Goal: Task Accomplishment & Management: Manage account settings

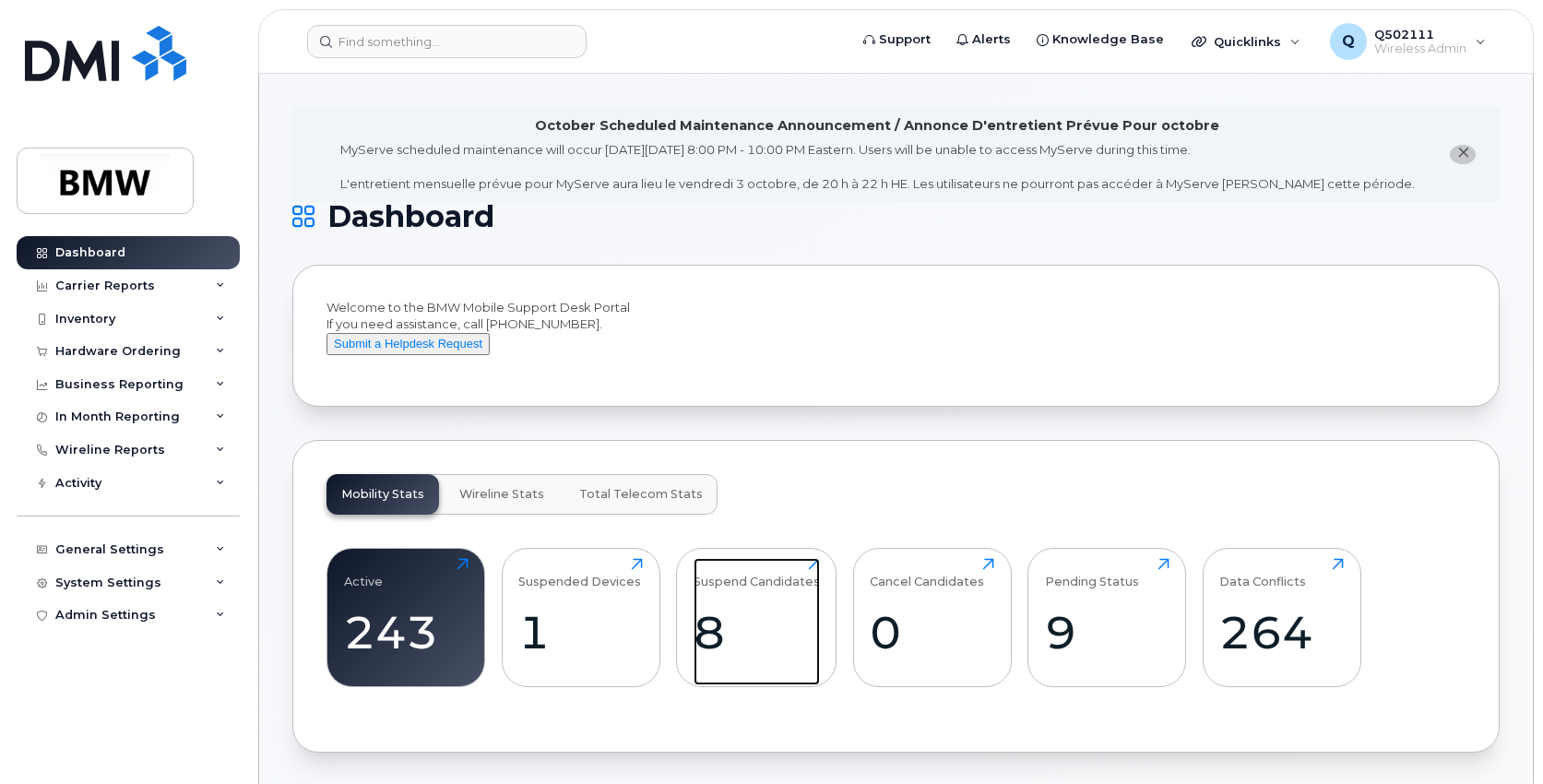
drag, startPoint x: 731, startPoint y: 640, endPoint x: 677, endPoint y: 602, distance: 66.0
click at [731, 640] on div "8" at bounding box center [756, 632] width 126 height 54
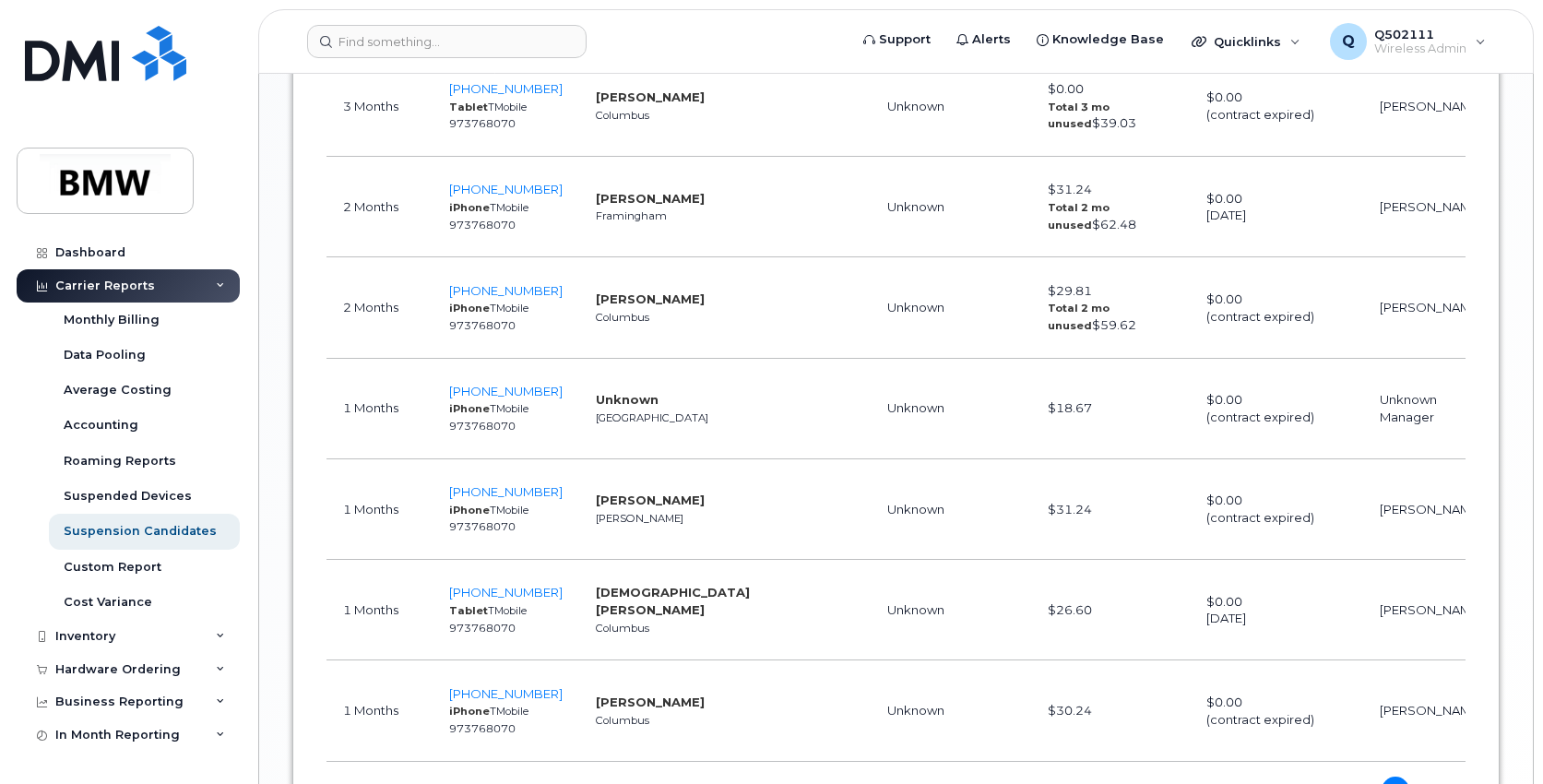
scroll to position [1384, 0]
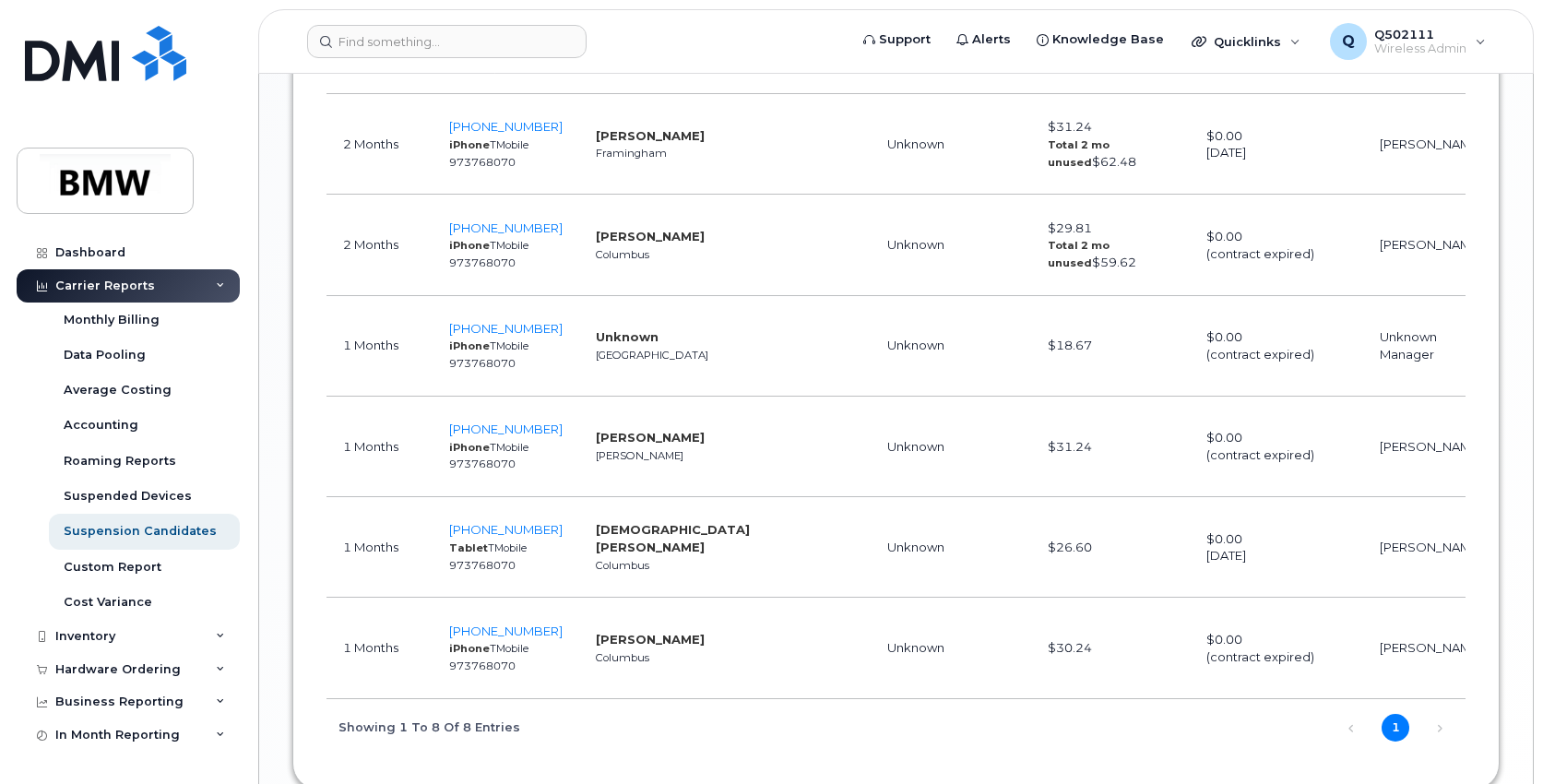
click at [1515, 680] on span at bounding box center [1523, 678] width 16 height 16
click at [1497, 679] on input "Cancel" at bounding box center [1497, 679] width 0 height 0
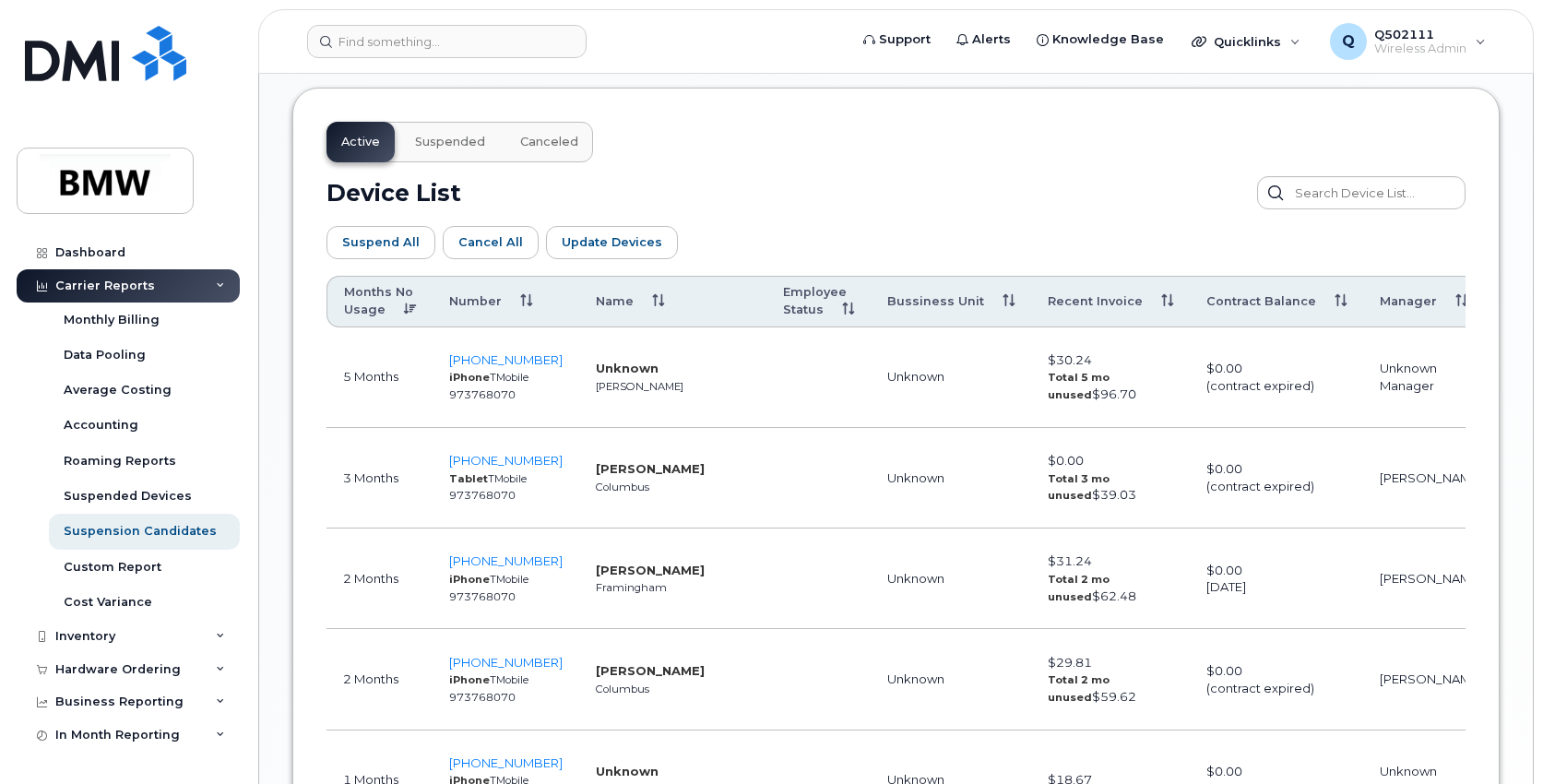
scroll to position [933, 0]
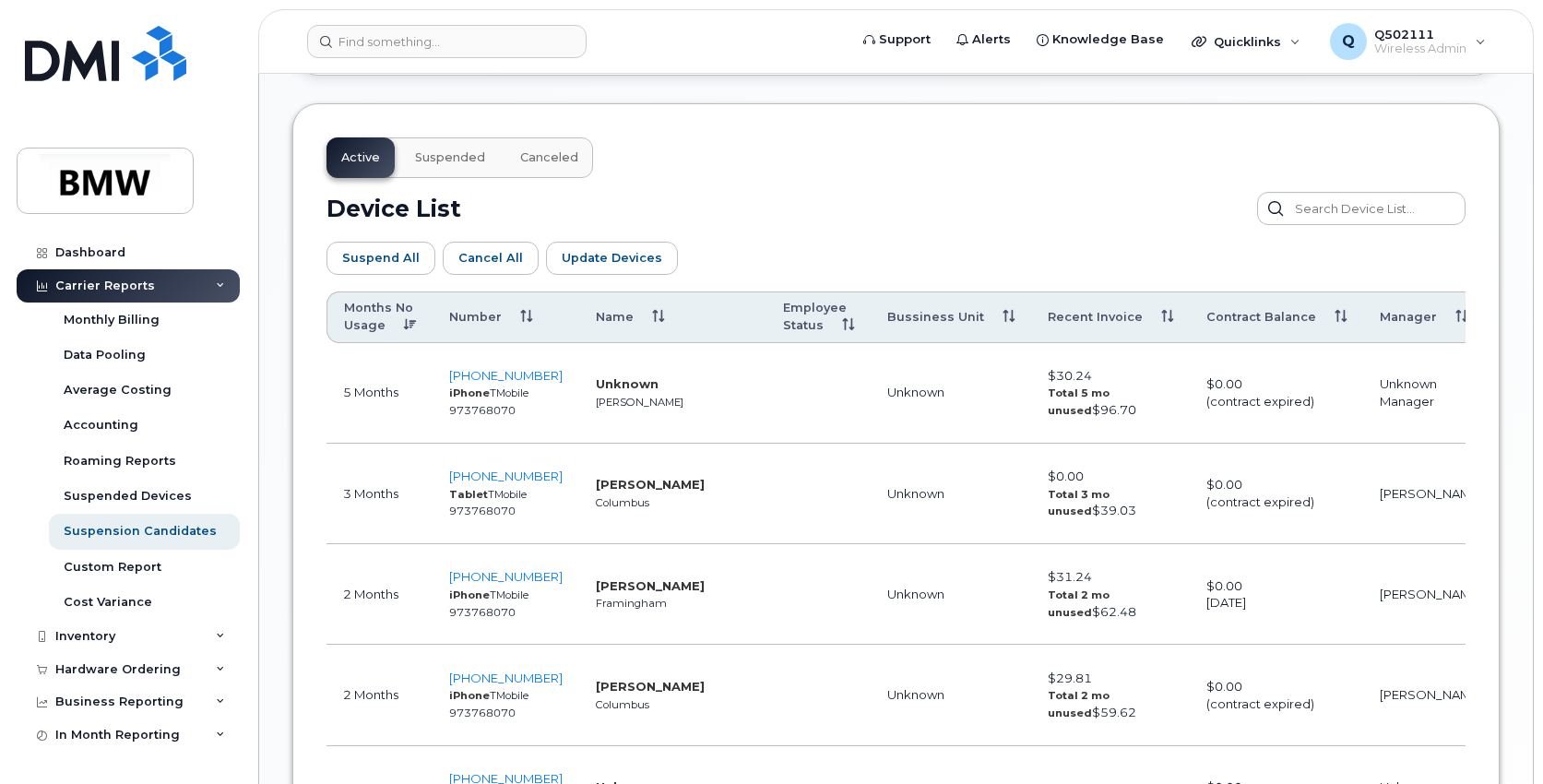
click at [1168, 254] on div "Suspend All Cancel All Update Devices Customize Filter Refresh Export" at bounding box center [896, 257] width 1139 height 67
click at [509, 580] on span "508-380-9927" at bounding box center [506, 576] width 114 height 14
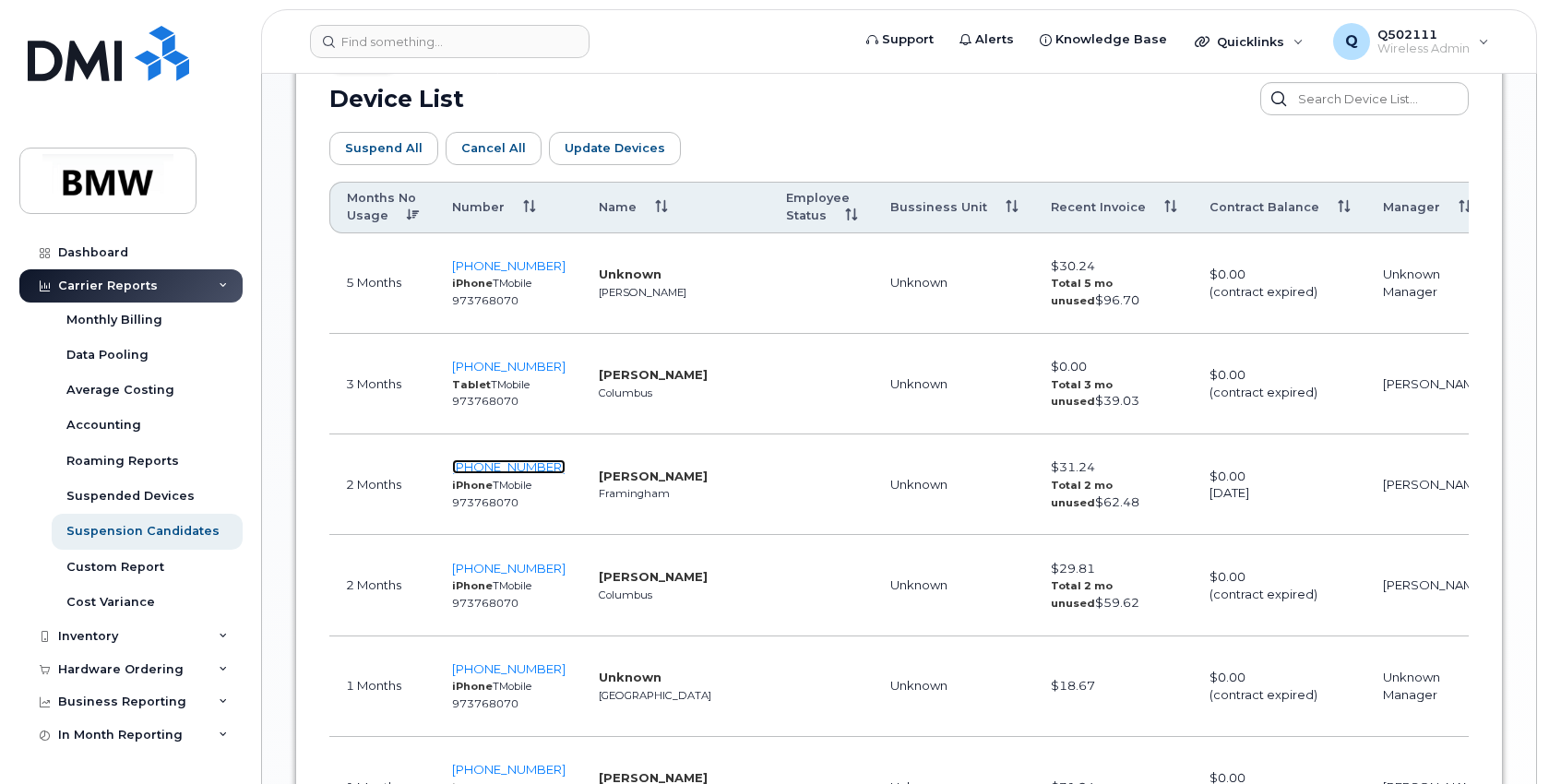
scroll to position [1026, 0]
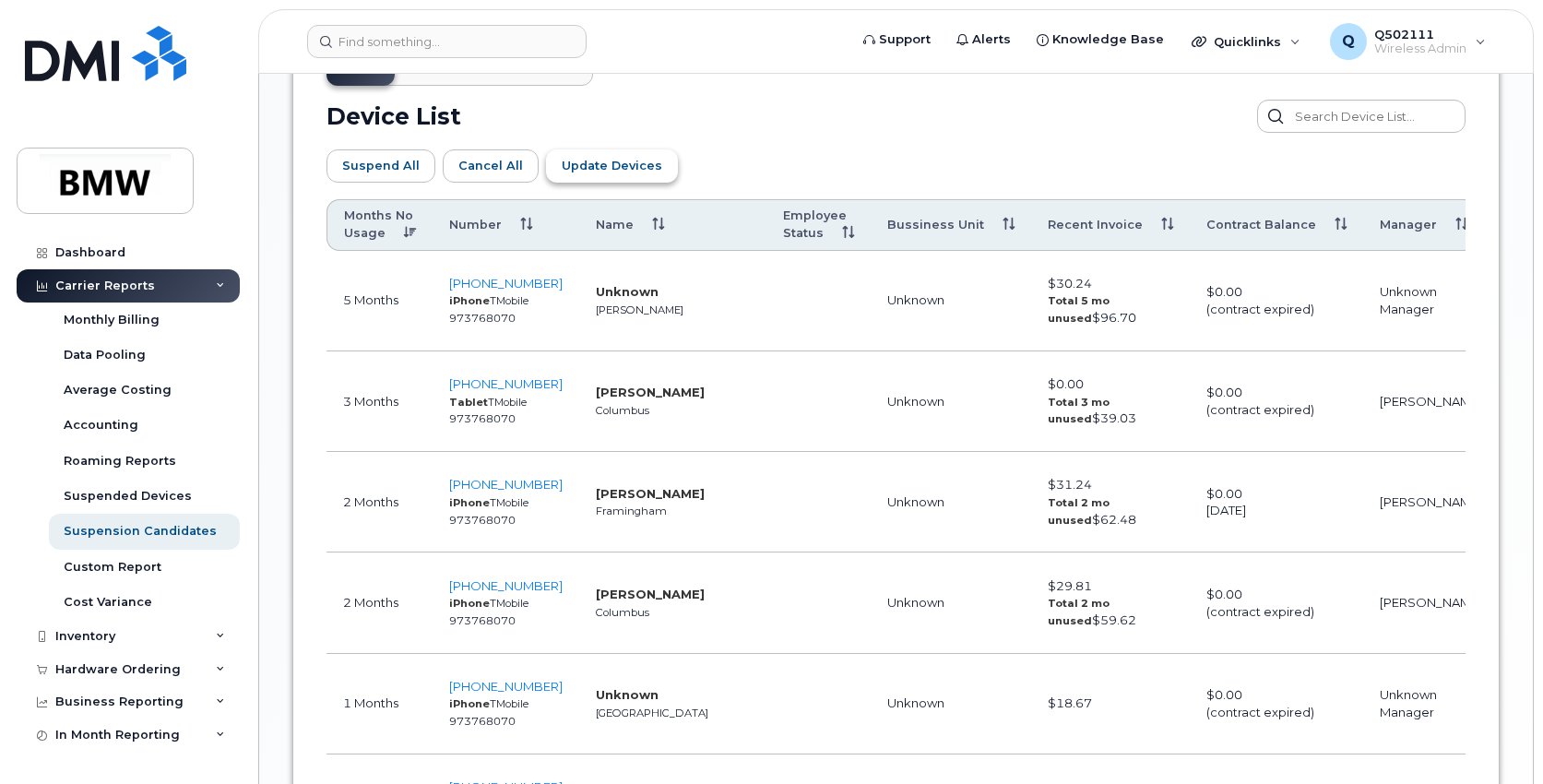
click at [582, 172] on span "Update Devices" at bounding box center [611, 166] width 100 height 17
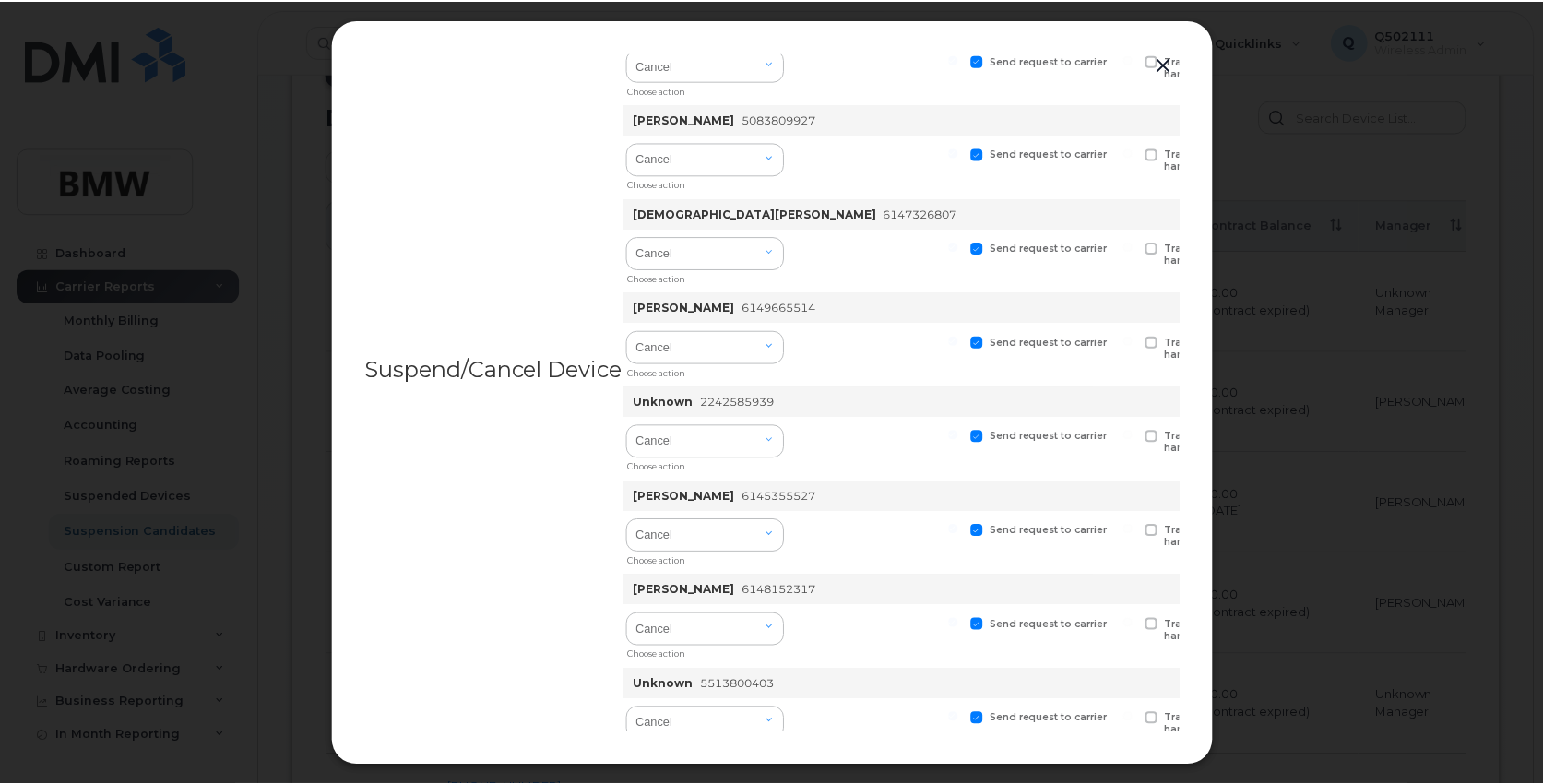
scroll to position [0, 0]
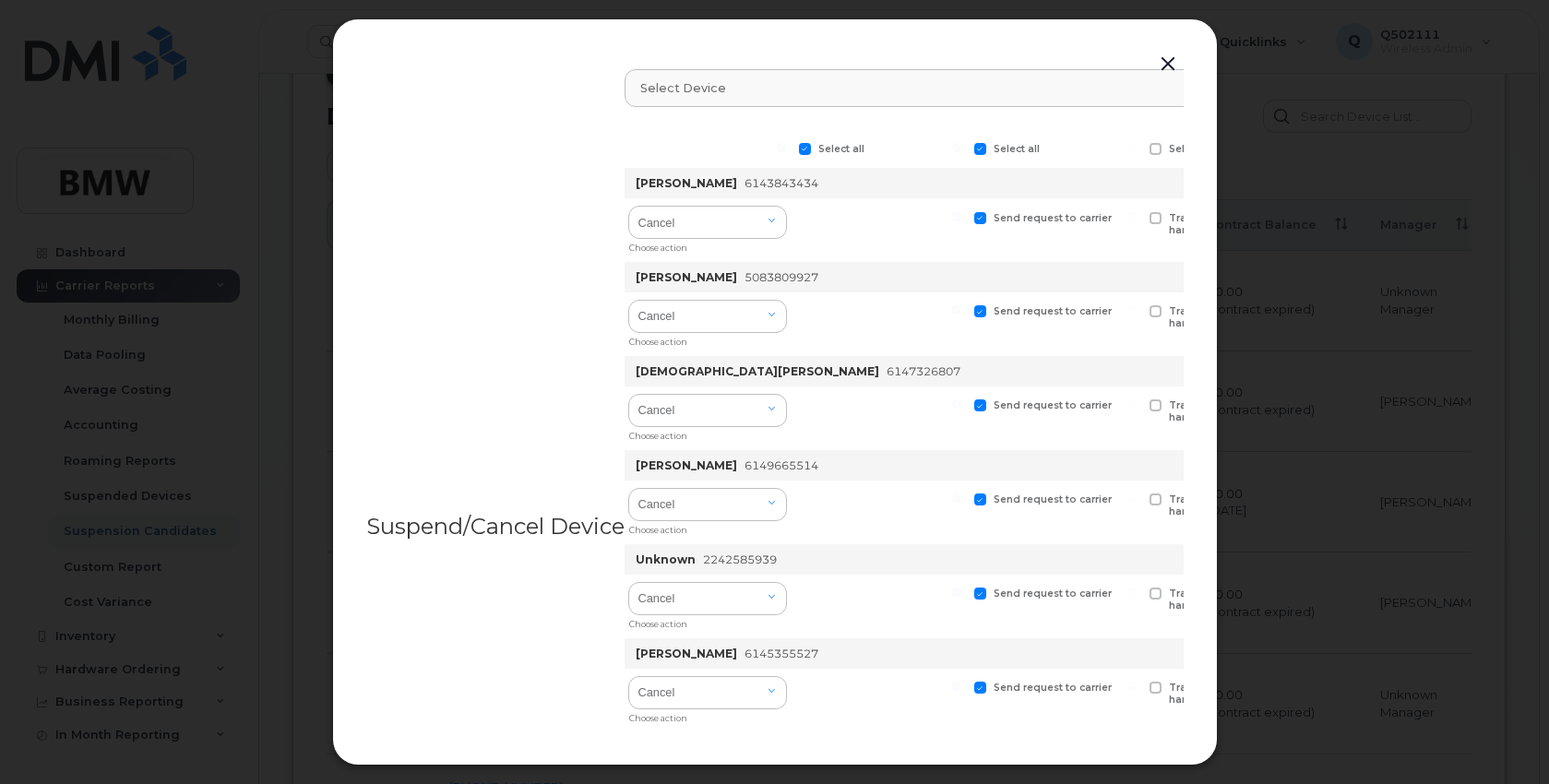
click at [1164, 63] on button "button" at bounding box center [1168, 65] width 28 height 26
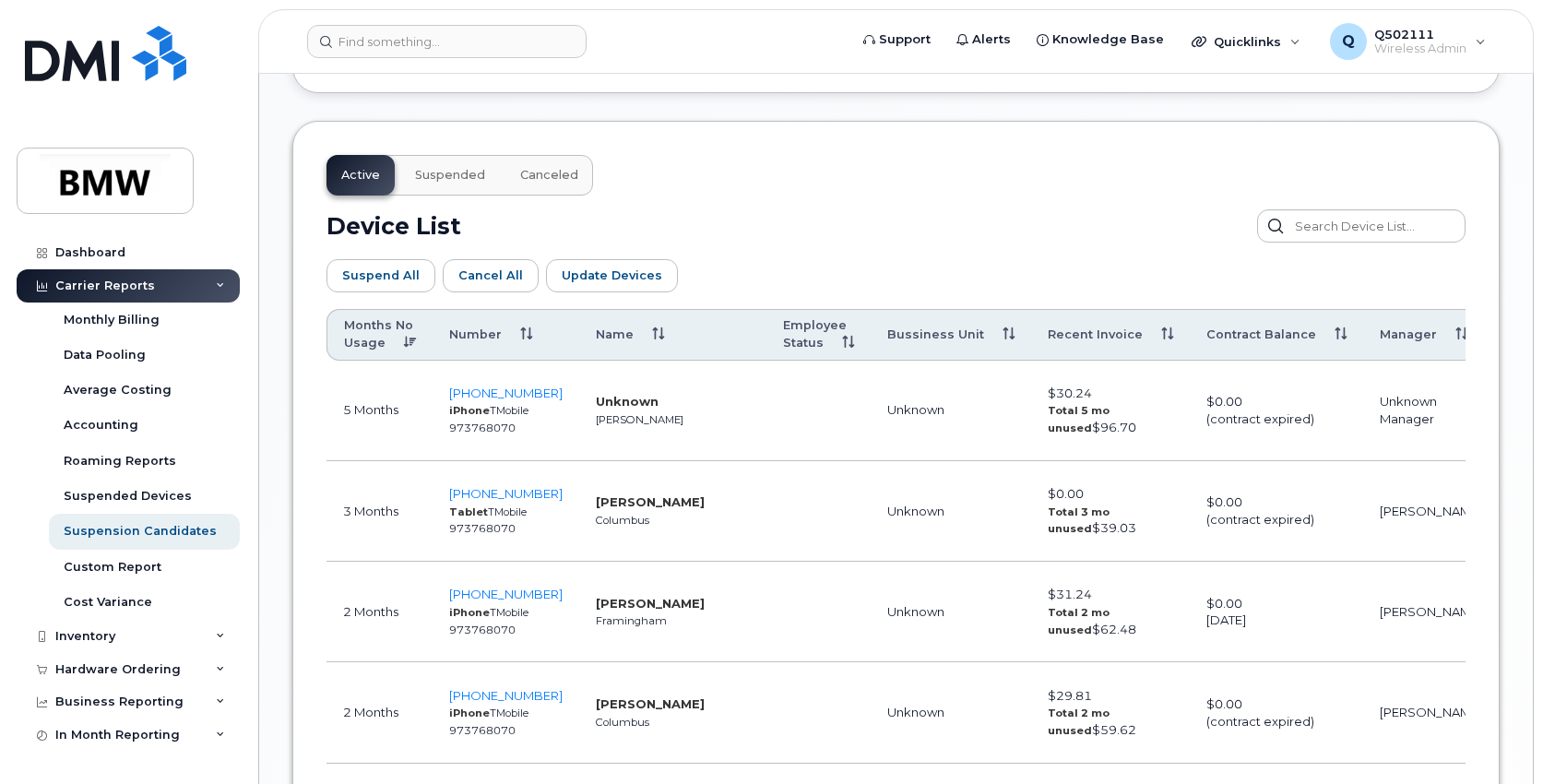
scroll to position [836, 0]
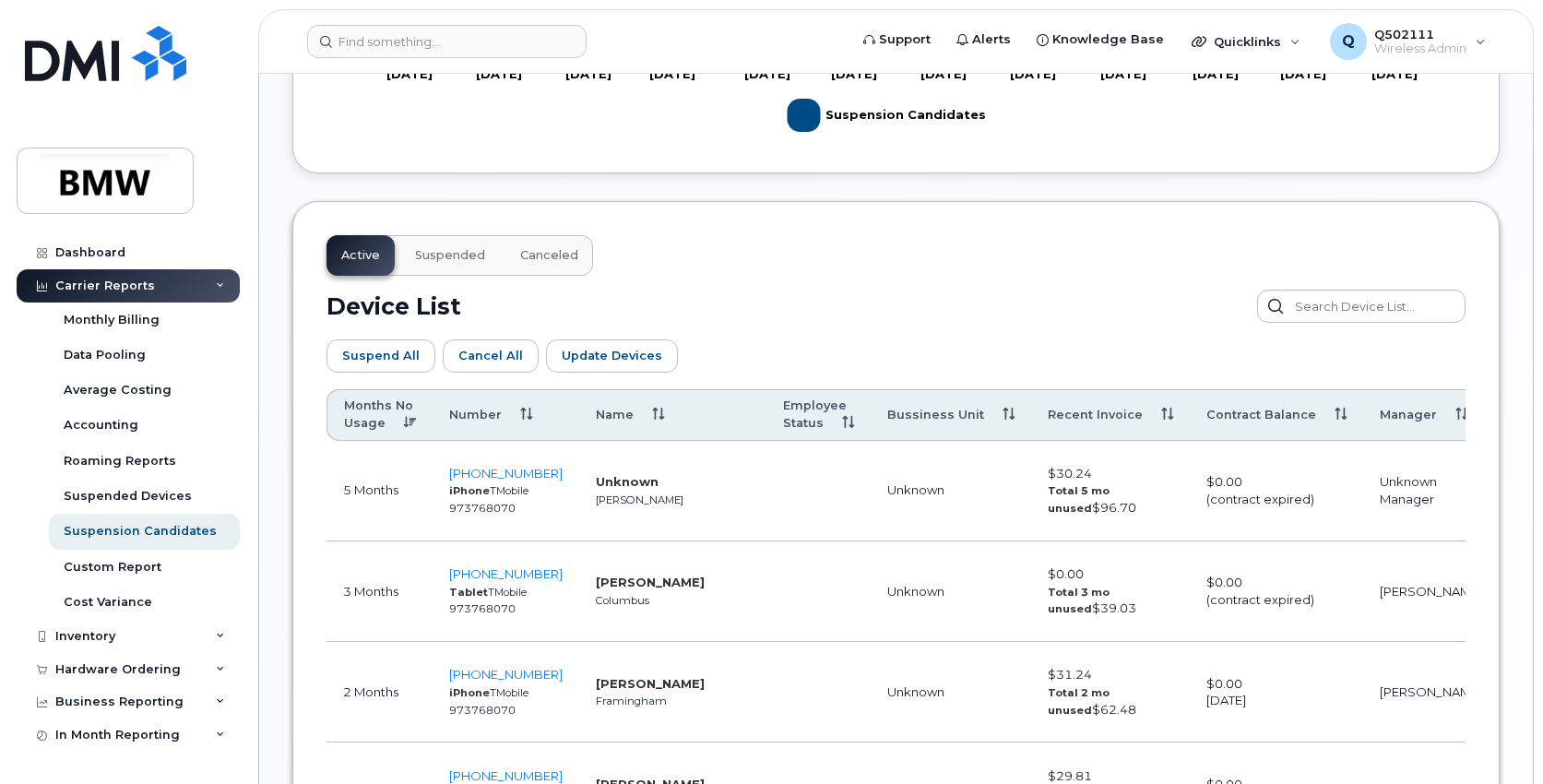
click at [470, 252] on span "Suspended" at bounding box center [449, 255] width 70 height 14
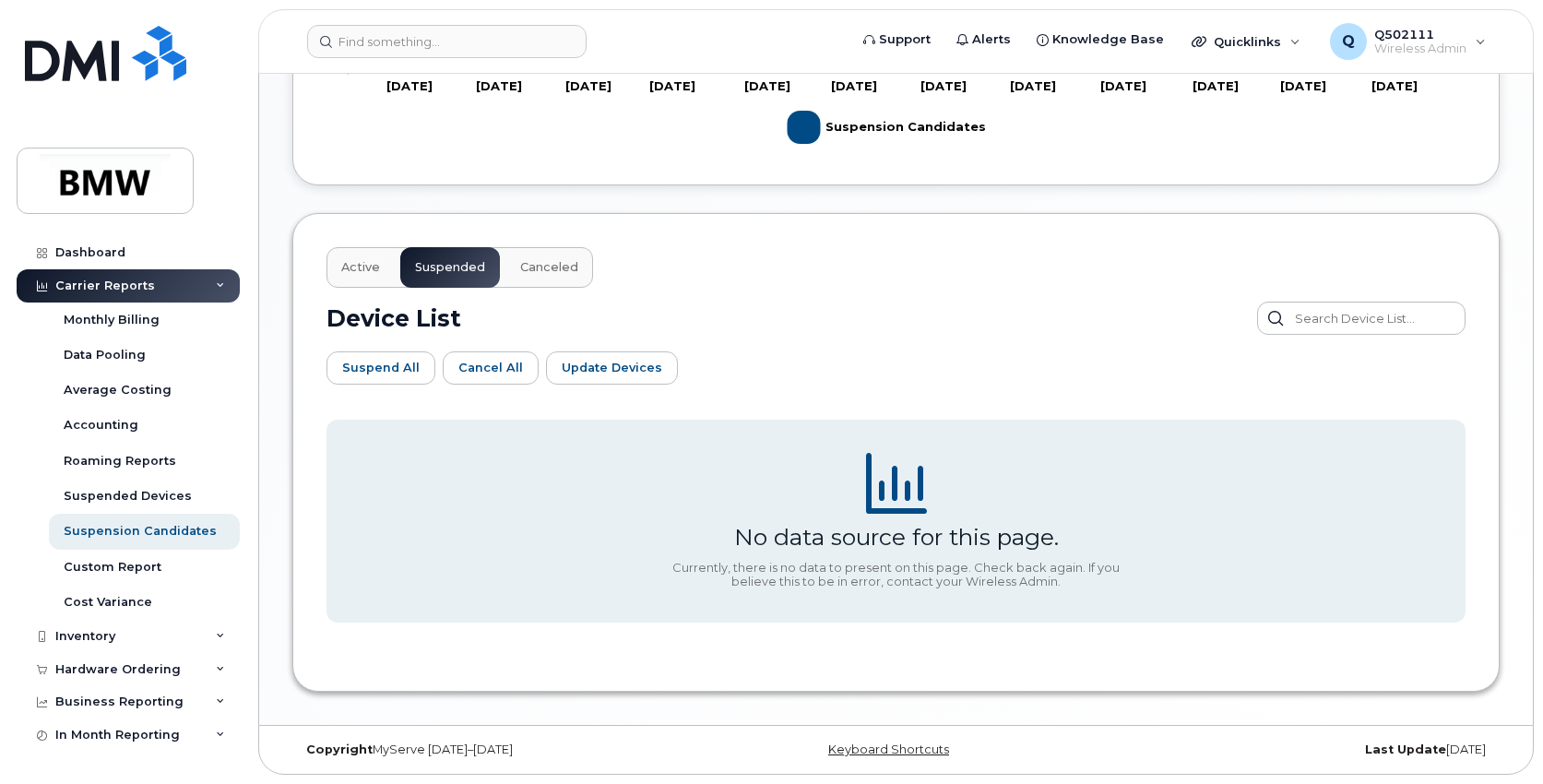
scroll to position [824, 0]
click at [520, 264] on span "Canceled" at bounding box center [549, 267] width 58 height 14
click at [458, 266] on span "Suspended" at bounding box center [449, 267] width 70 height 14
click at [373, 262] on span "Active" at bounding box center [361, 267] width 39 height 14
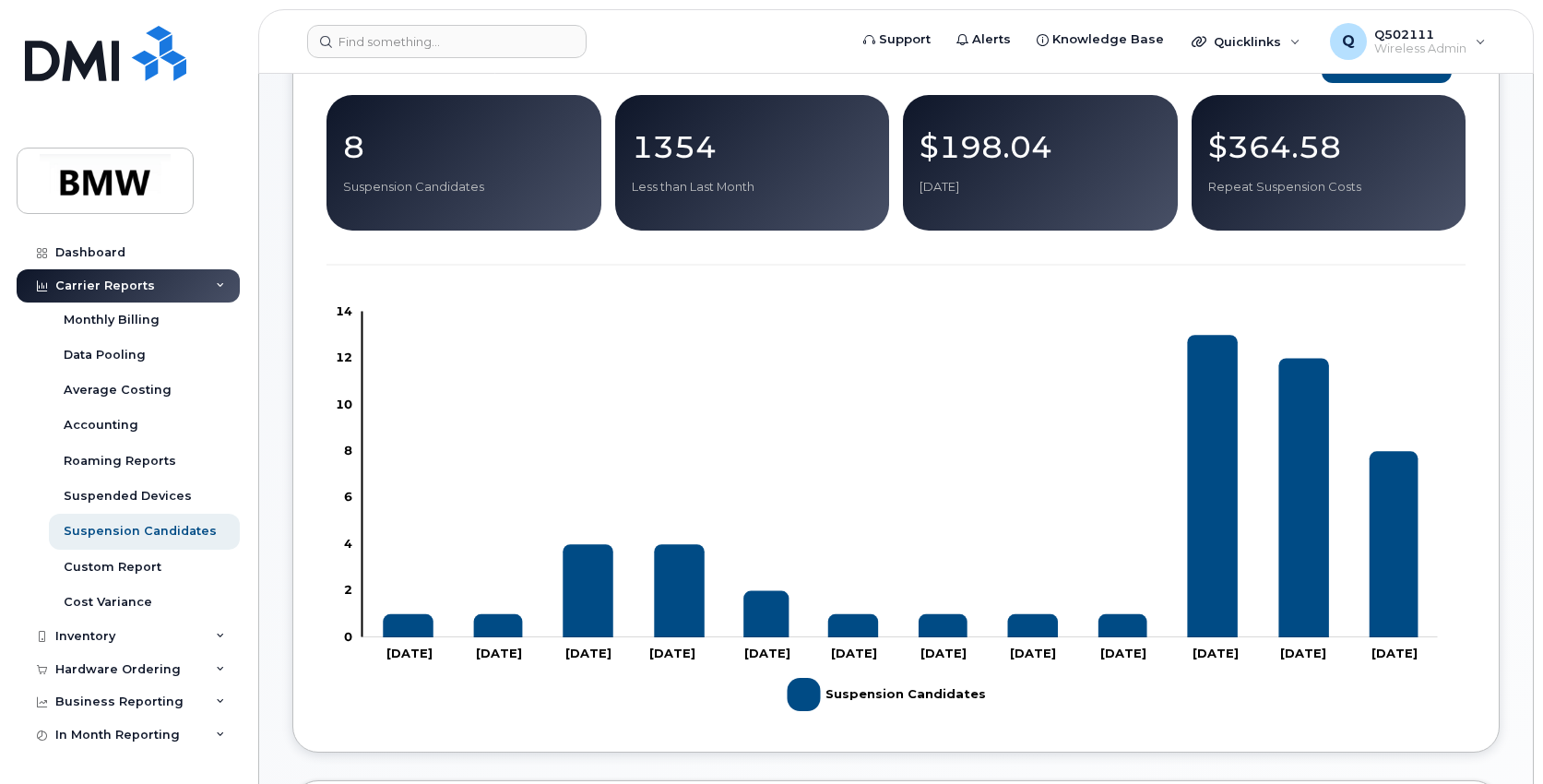
scroll to position [0, 0]
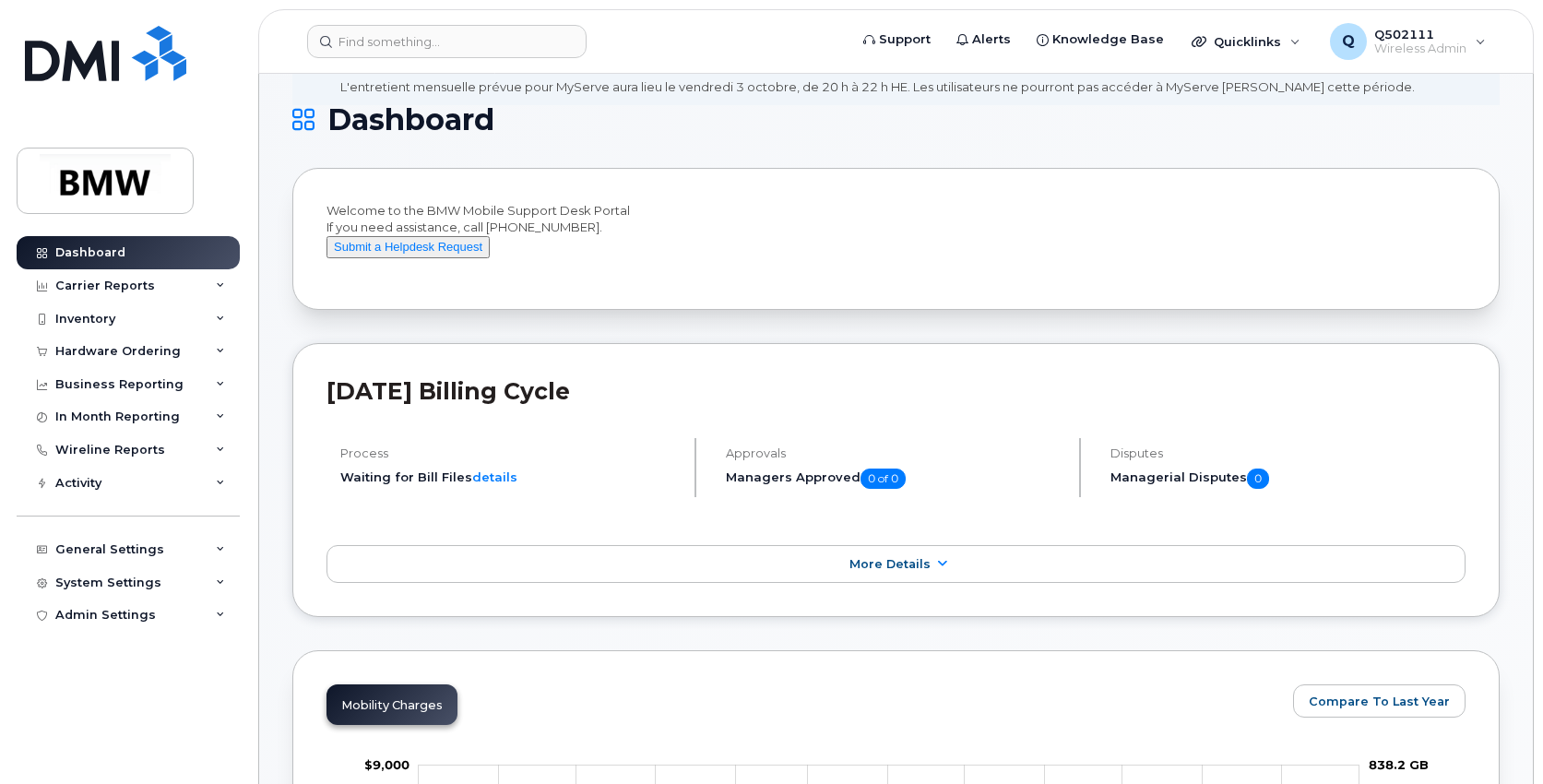
scroll to position [93, 0]
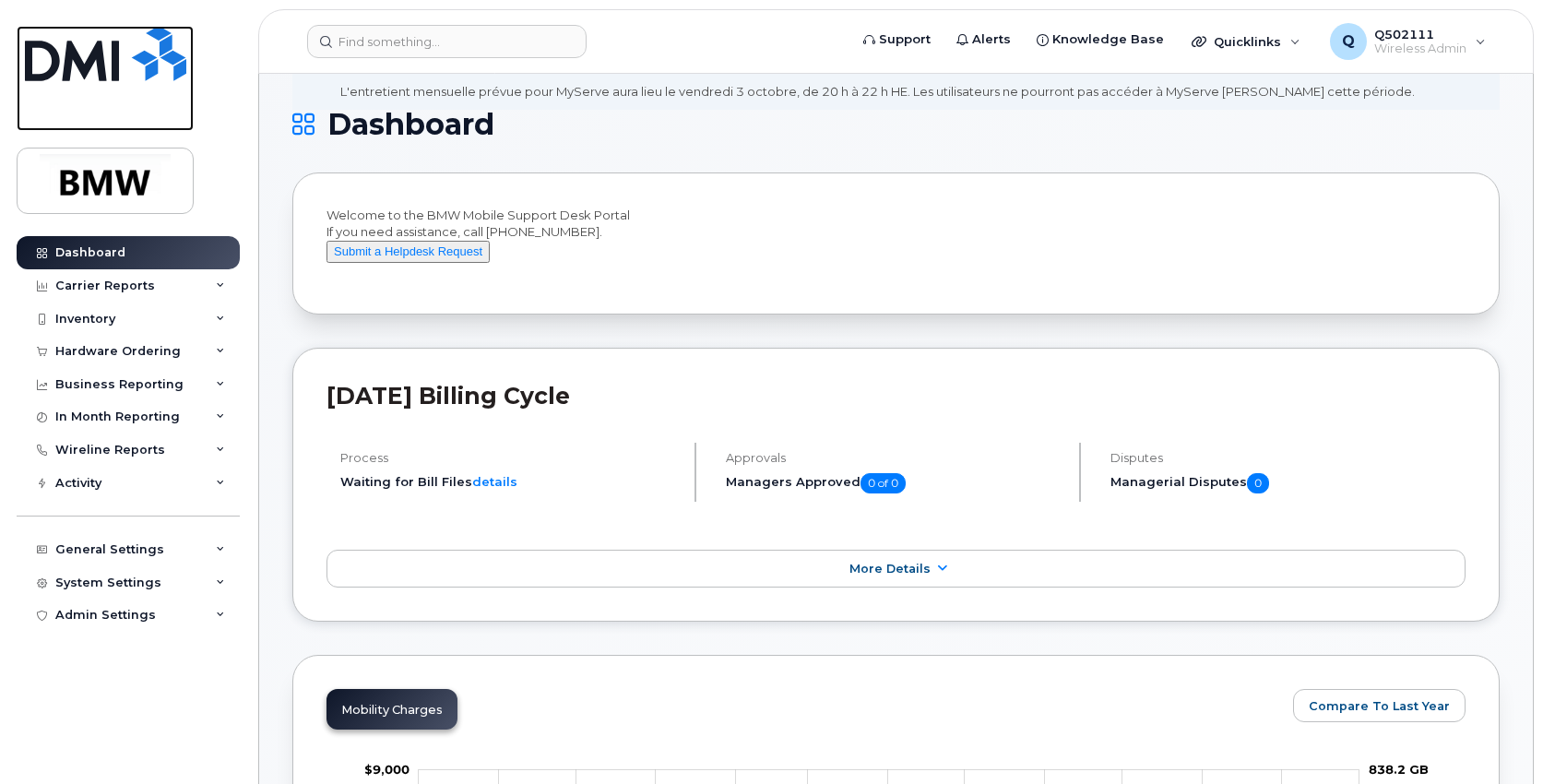
click at [112, 59] on img at bounding box center [105, 53] width 161 height 55
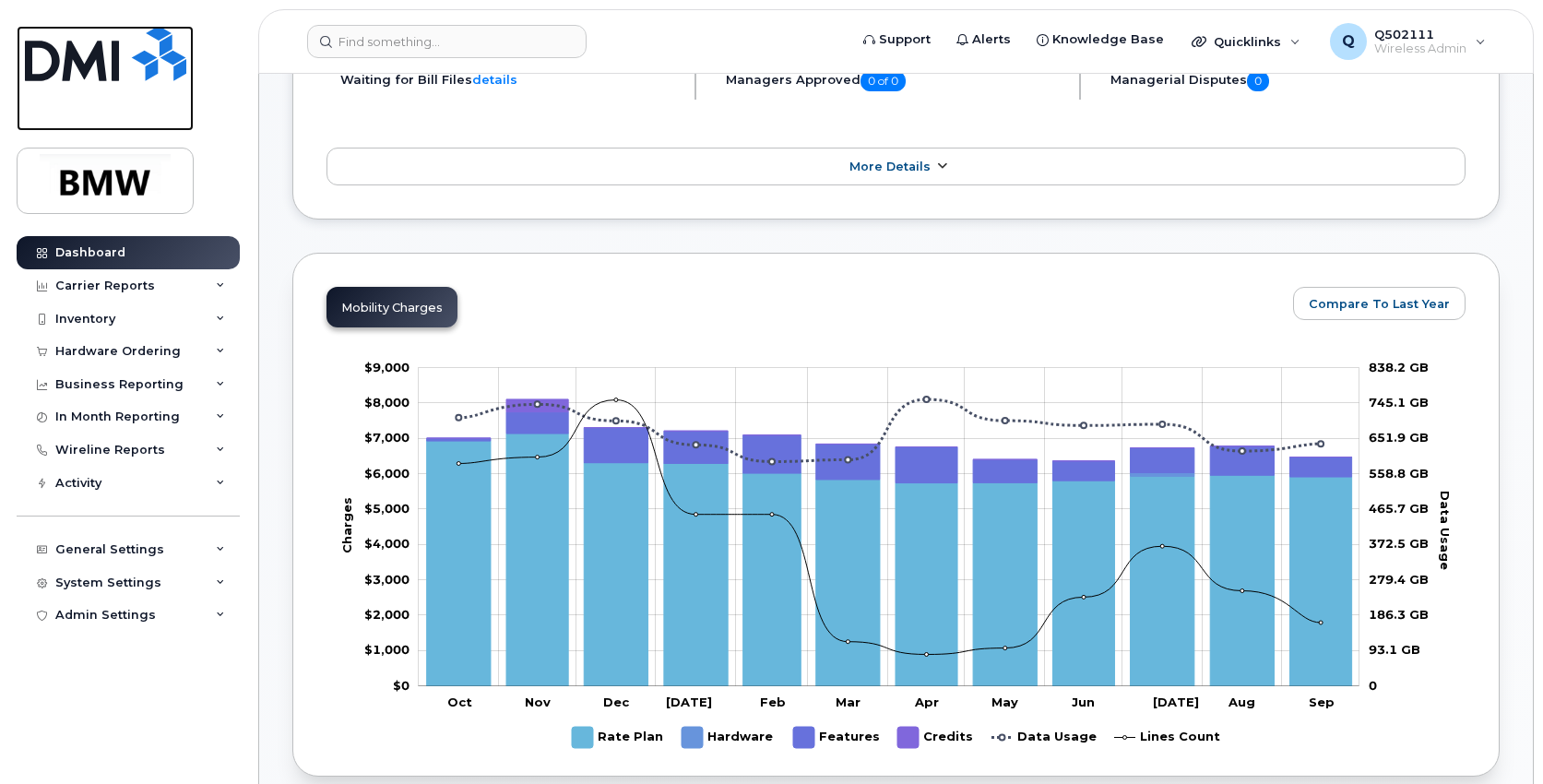
scroll to position [554, 0]
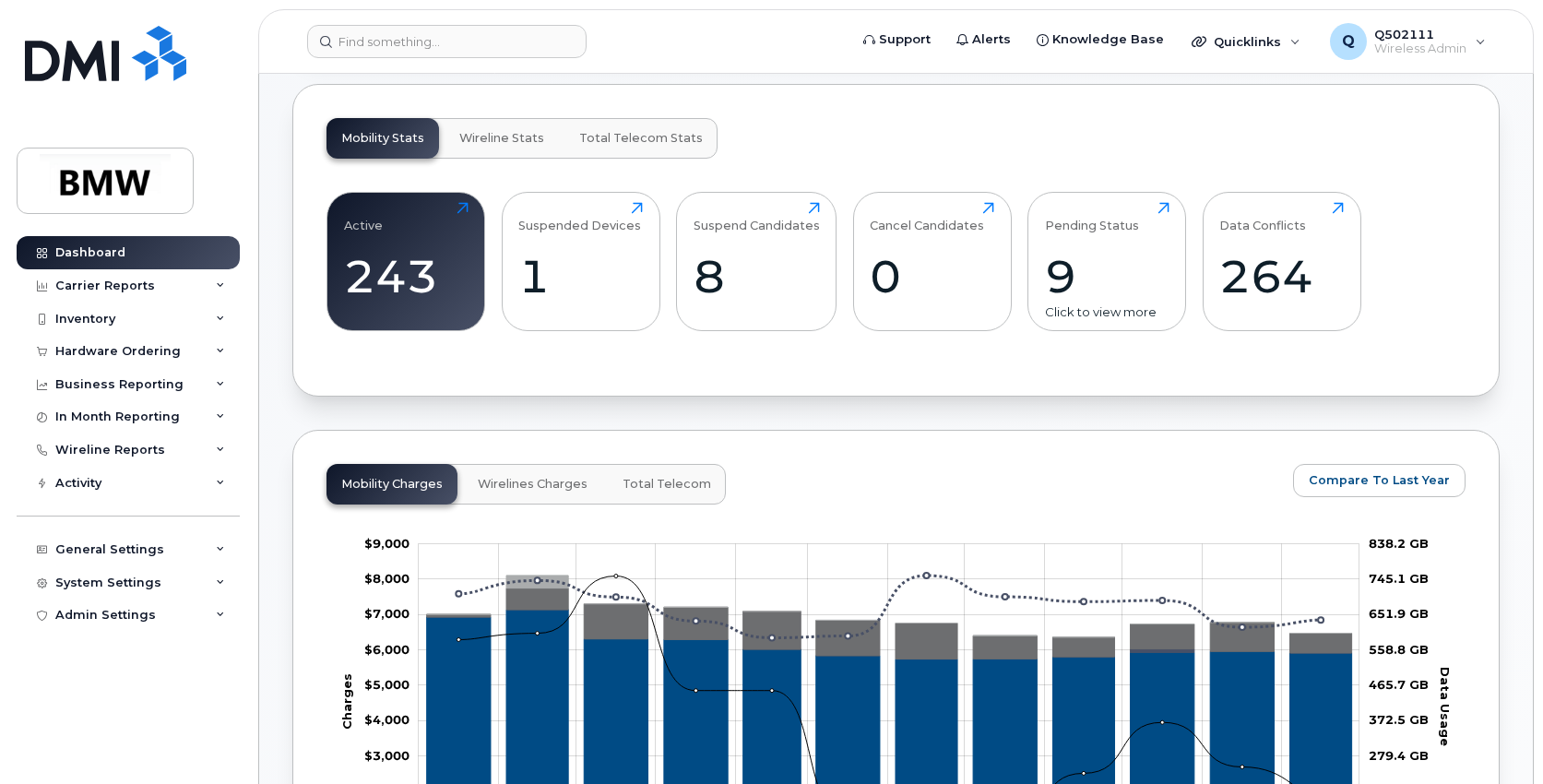
scroll to position [369, 0]
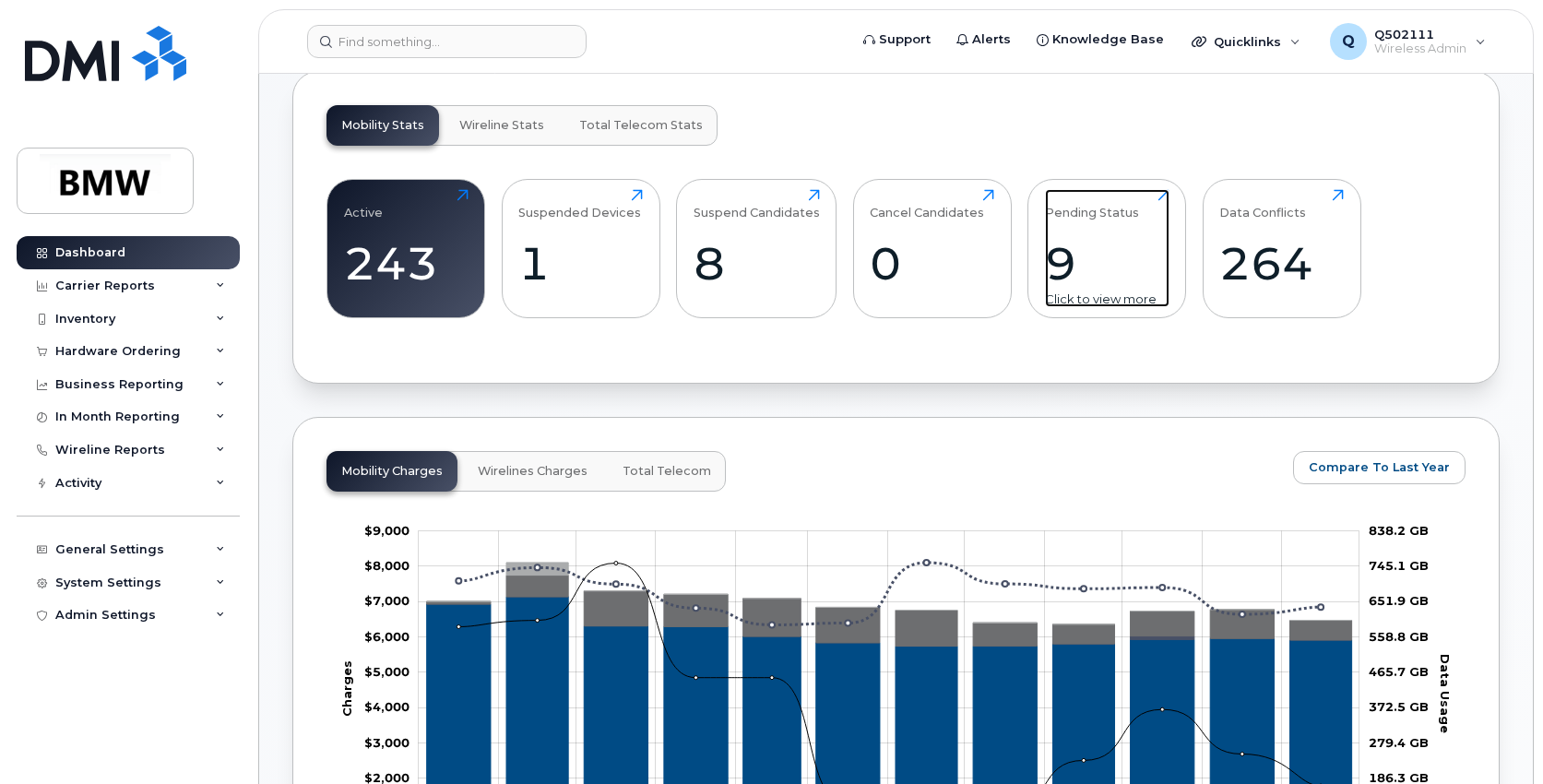
click at [1109, 290] on div "9" at bounding box center [1107, 263] width 124 height 54
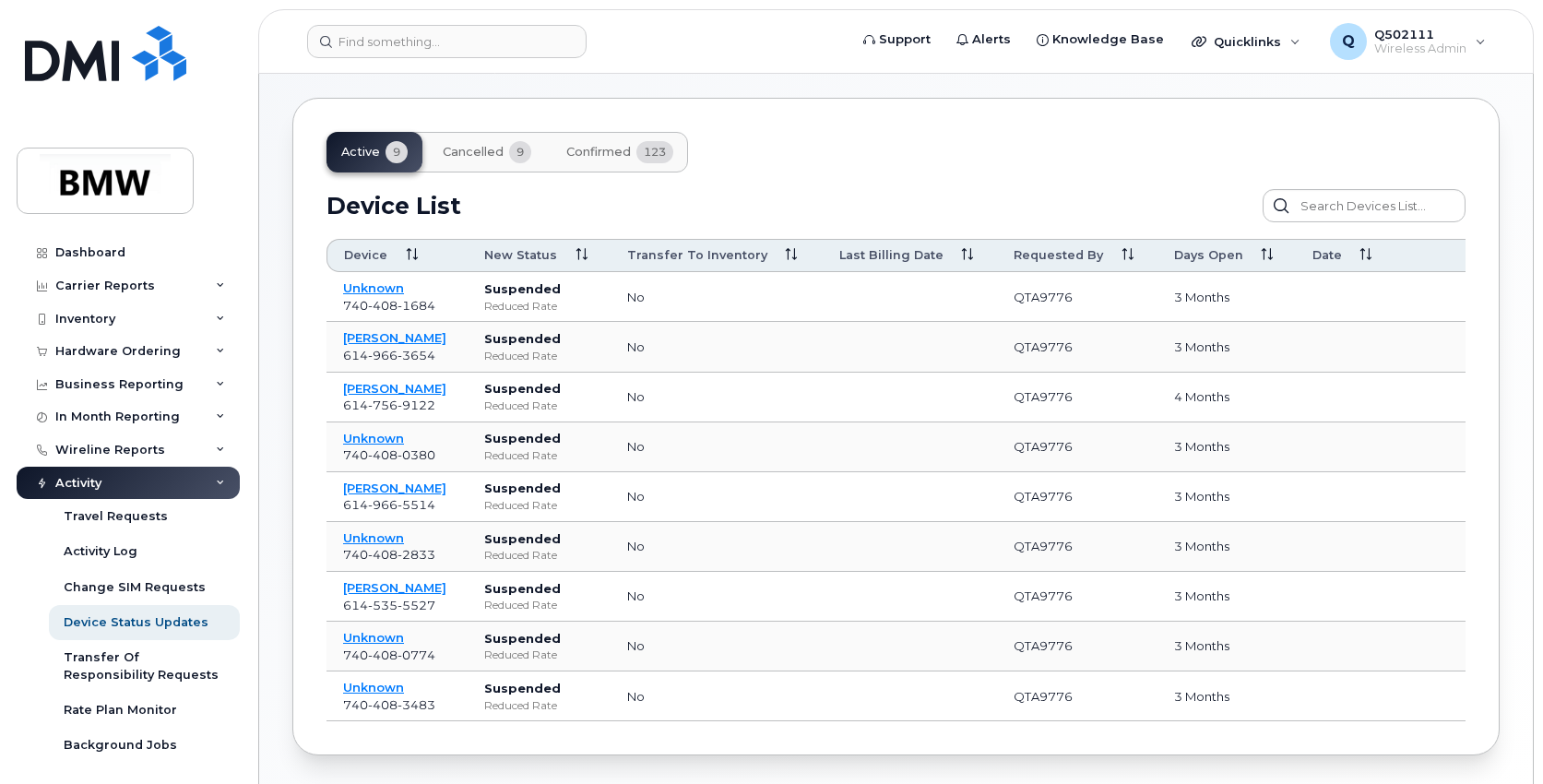
scroll to position [93, 0]
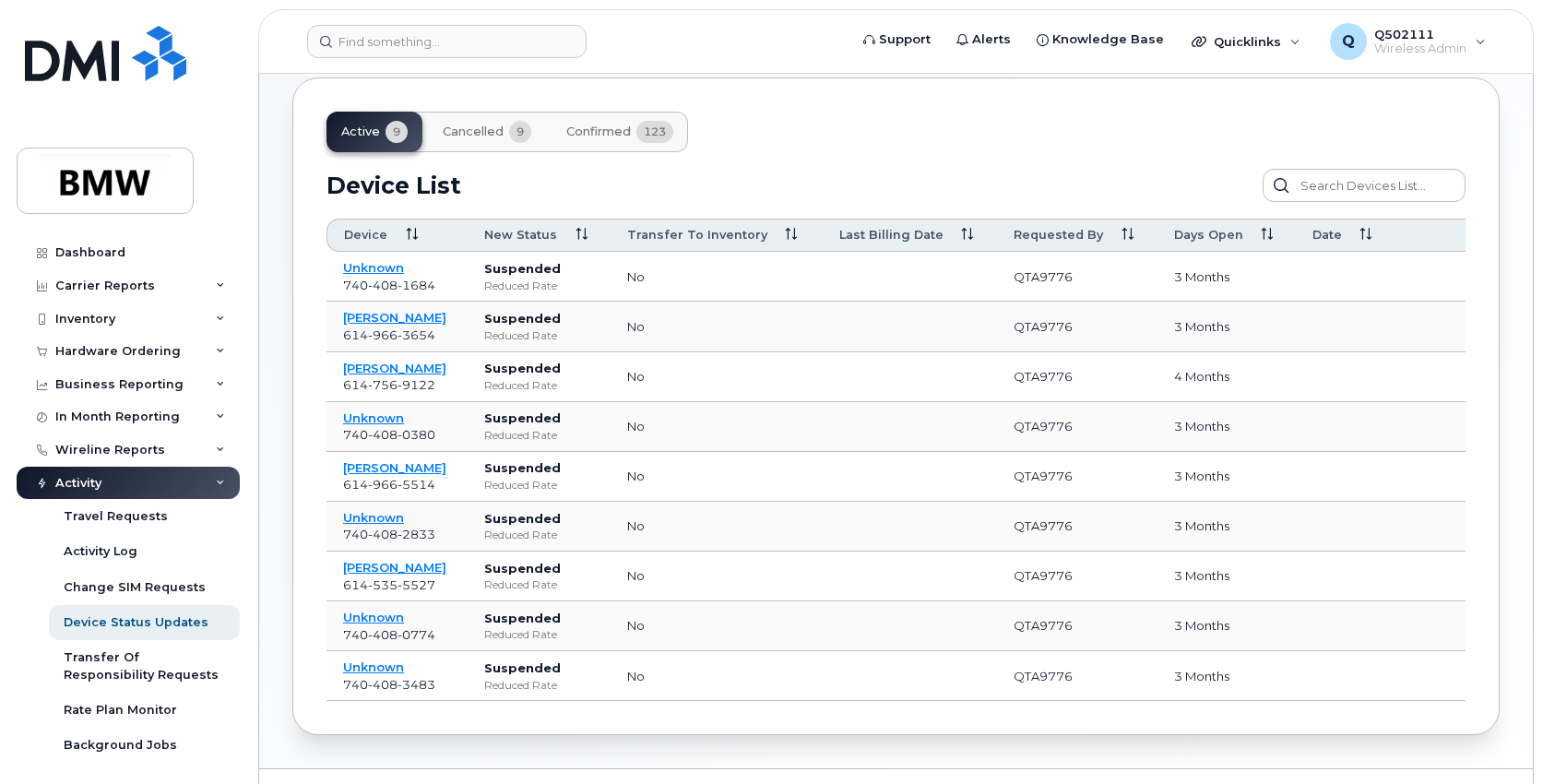
click at [496, 122] on button "Cancelled 9" at bounding box center [487, 132] width 118 height 41
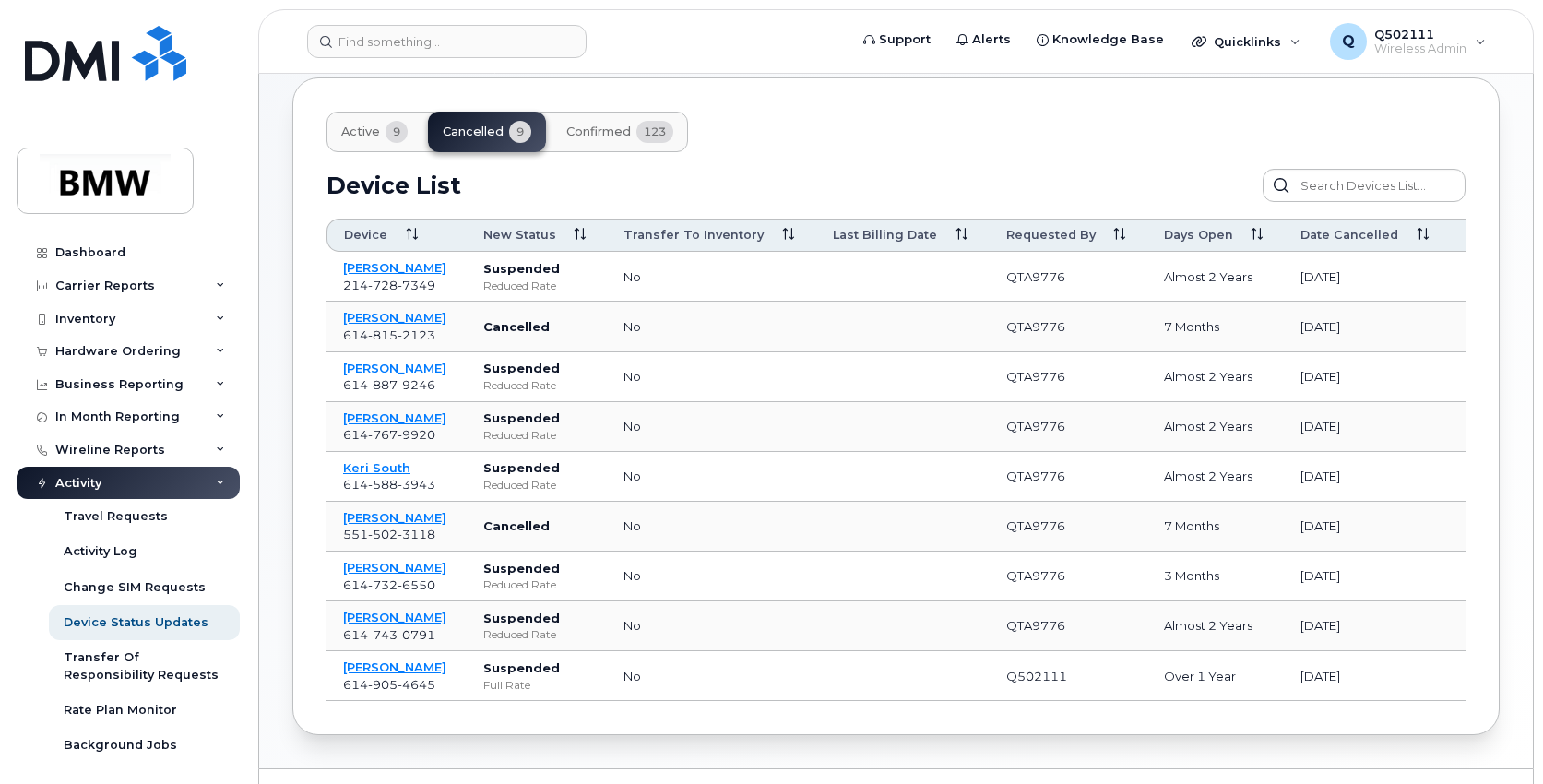
drag, startPoint x: 1218, startPoint y: 700, endPoint x: 1366, endPoint y: 699, distance: 148.0
click at [1366, 699] on tr "Sarah Phillips 614 905 4645 Suspended Full Rate no Q502111 over 1 year May 21, …" at bounding box center [1038, 676] width 1422 height 50
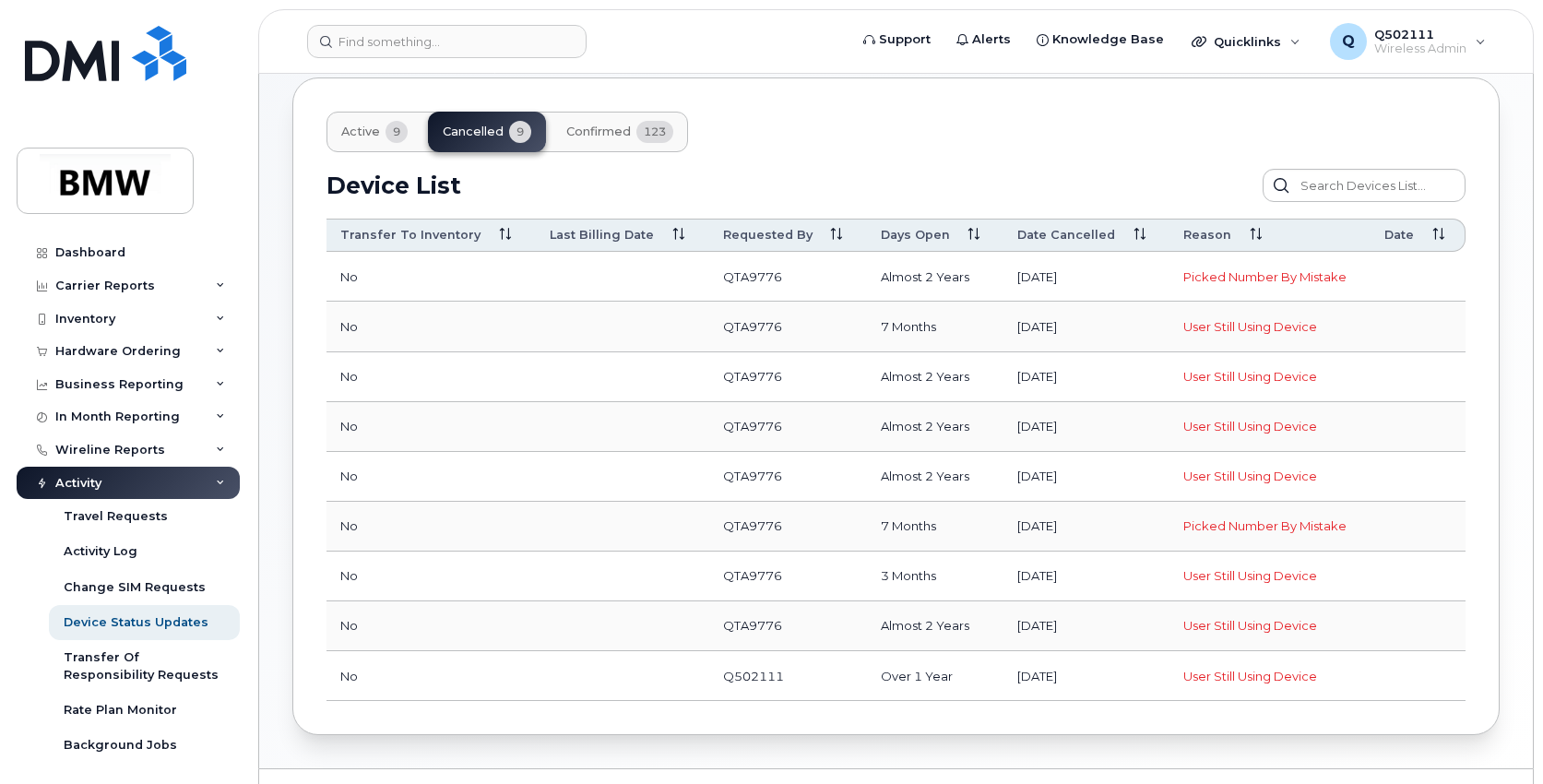
scroll to position [0, 0]
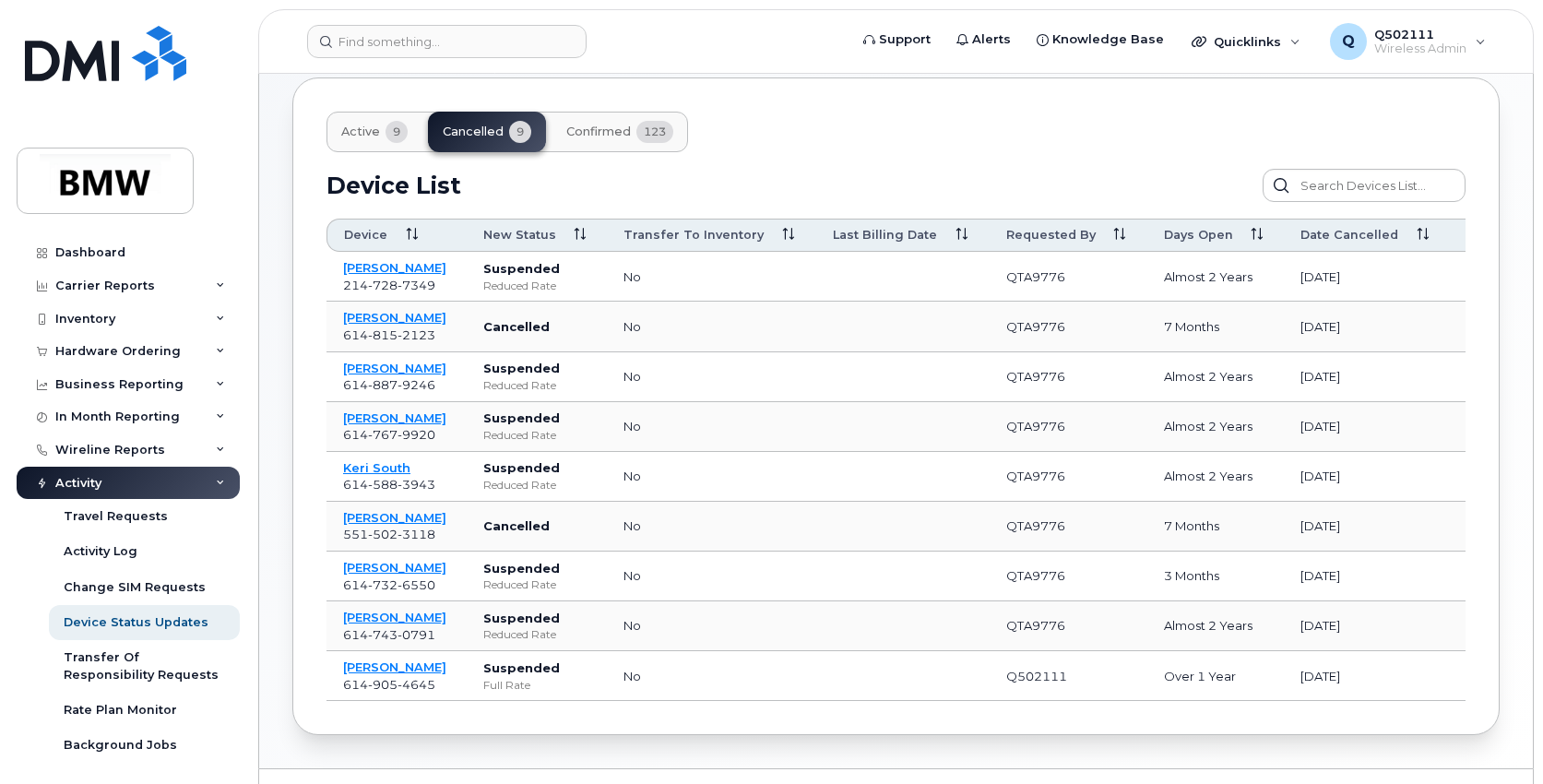
click at [392, 138] on span "9" at bounding box center [396, 131] width 22 height 22
